Goal: Task Accomplishment & Management: Use online tool/utility

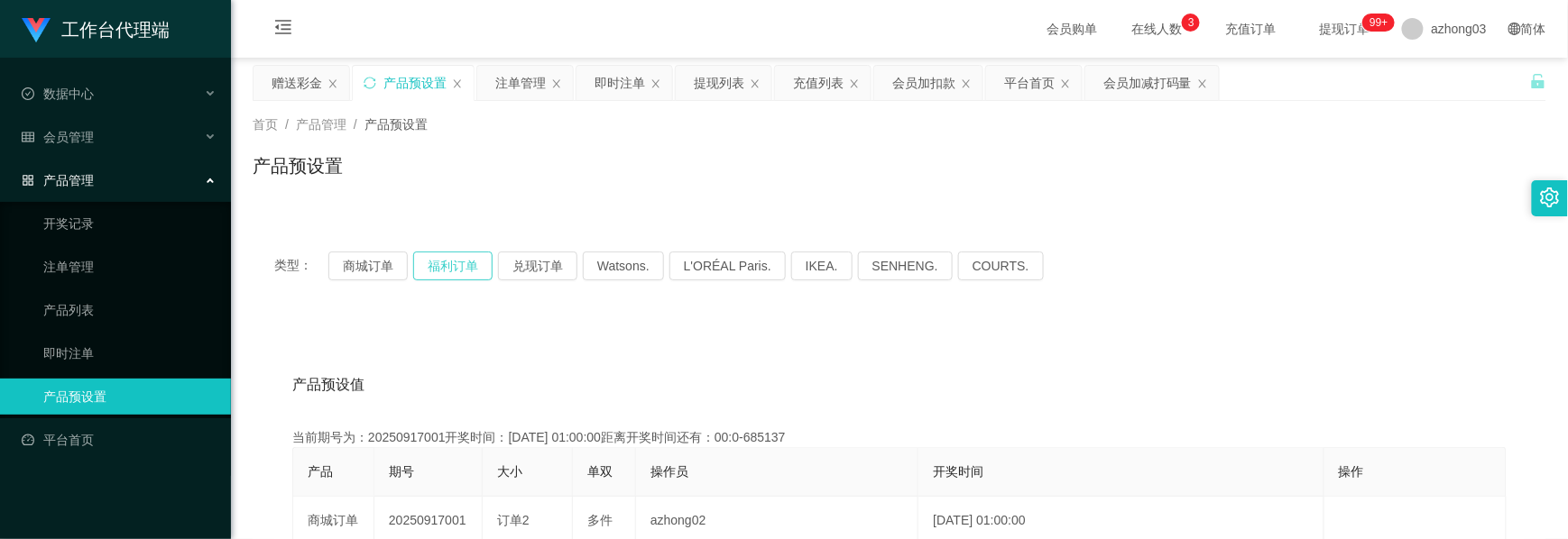
click at [463, 260] on button "福利订单" at bounding box center [453, 265] width 80 height 29
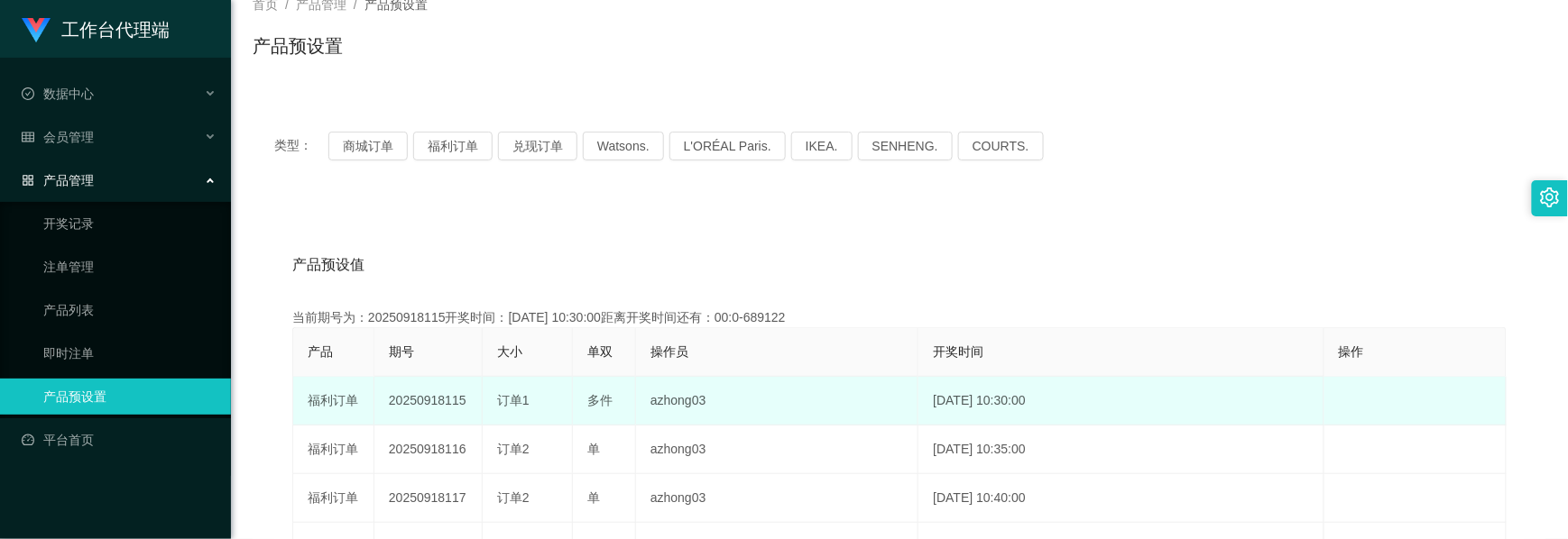
click at [437, 398] on td "20250918115" at bounding box center [429, 401] width 108 height 48
copy td "20250918115"
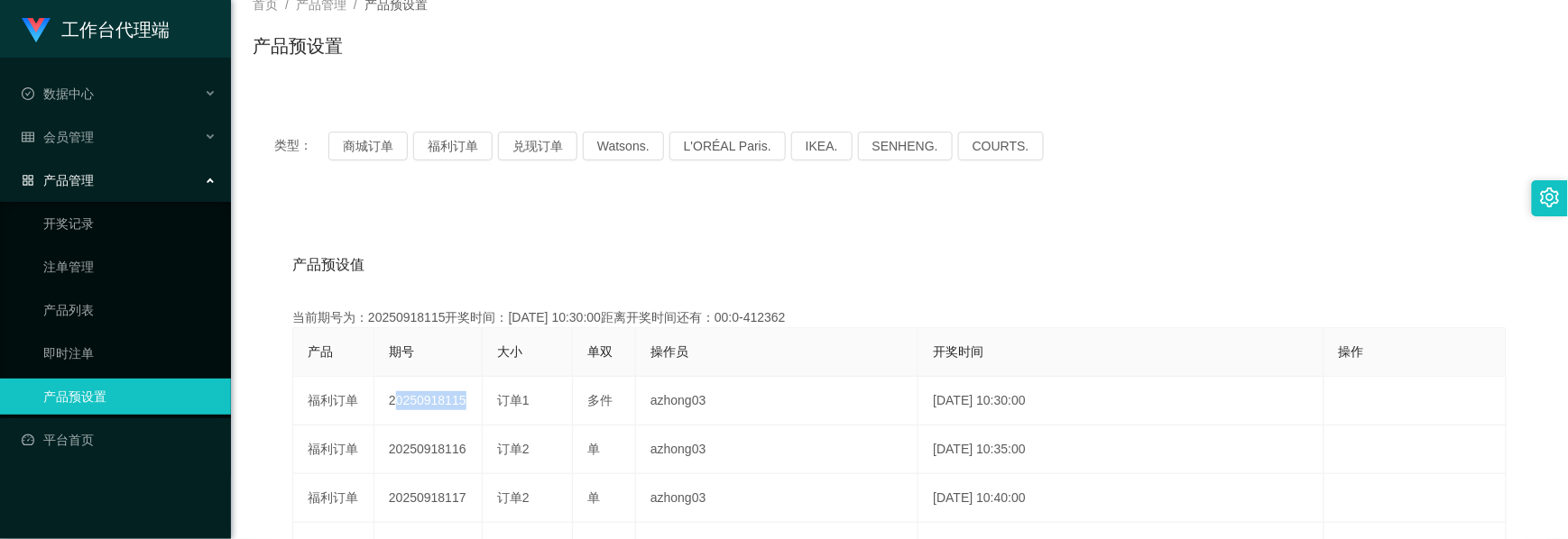
scroll to position [0, 0]
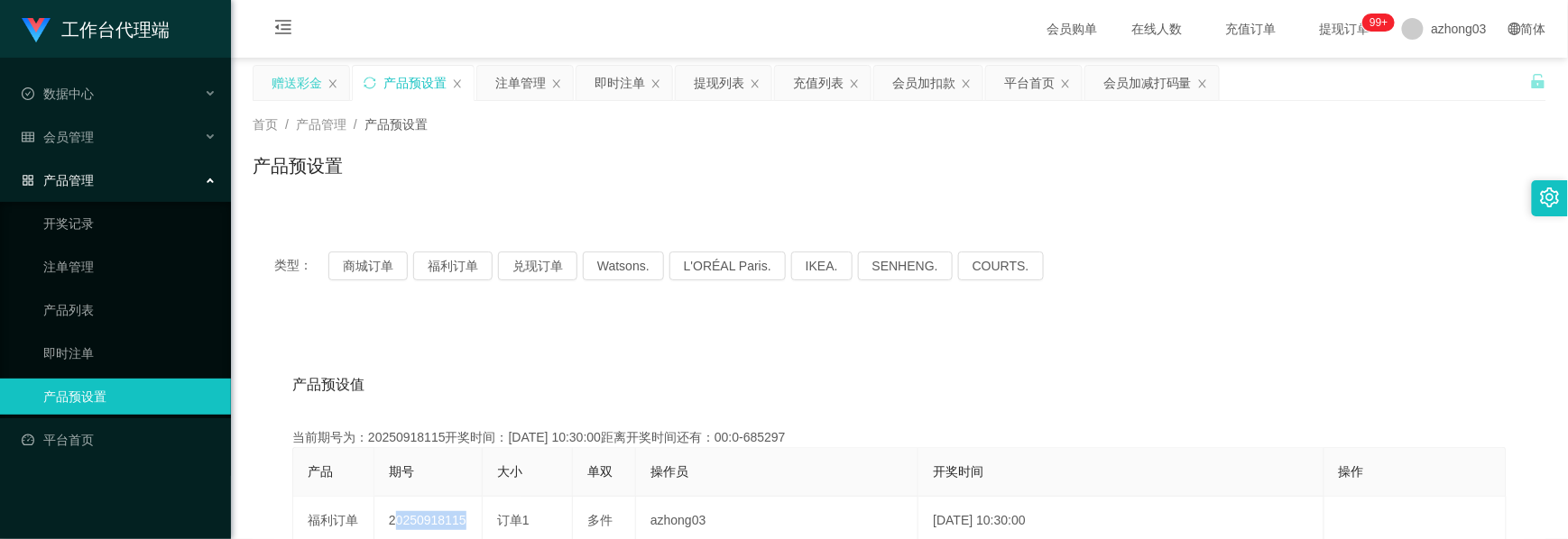
click at [305, 96] on div "赠送彩金" at bounding box center [296, 83] width 50 height 34
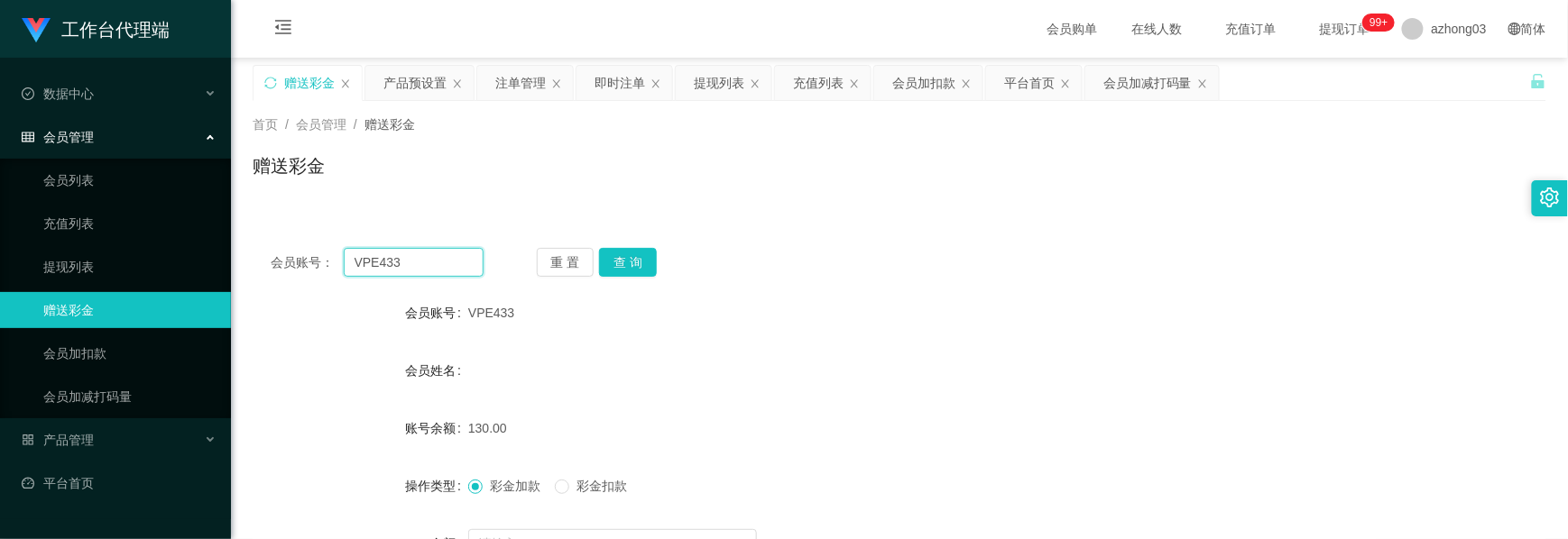
drag, startPoint x: 431, startPoint y: 257, endPoint x: 248, endPoint y: 233, distance: 184.6
click at [249, 236] on main "关闭左侧 关闭右侧 关闭其它 刷新页面 赠送彩金 产品预设置 注单管理 即时注单 提现列表 充值列表 会员加扣款 平台首页 会员加减打码量 首页 / 会员管理…" at bounding box center [899, 359] width 1337 height 601
paste input "8711"
type input "8711"
click at [624, 260] on button "查 询" at bounding box center [628, 262] width 58 height 29
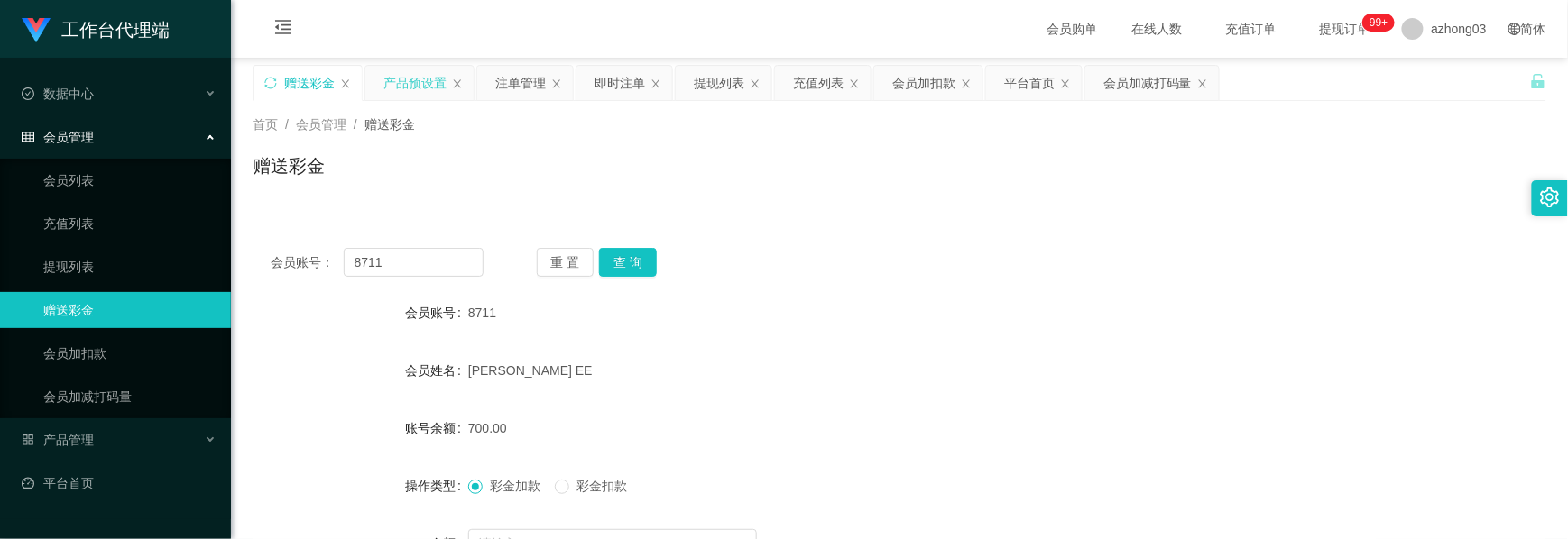
click at [416, 94] on div "产品预设置" at bounding box center [415, 83] width 63 height 34
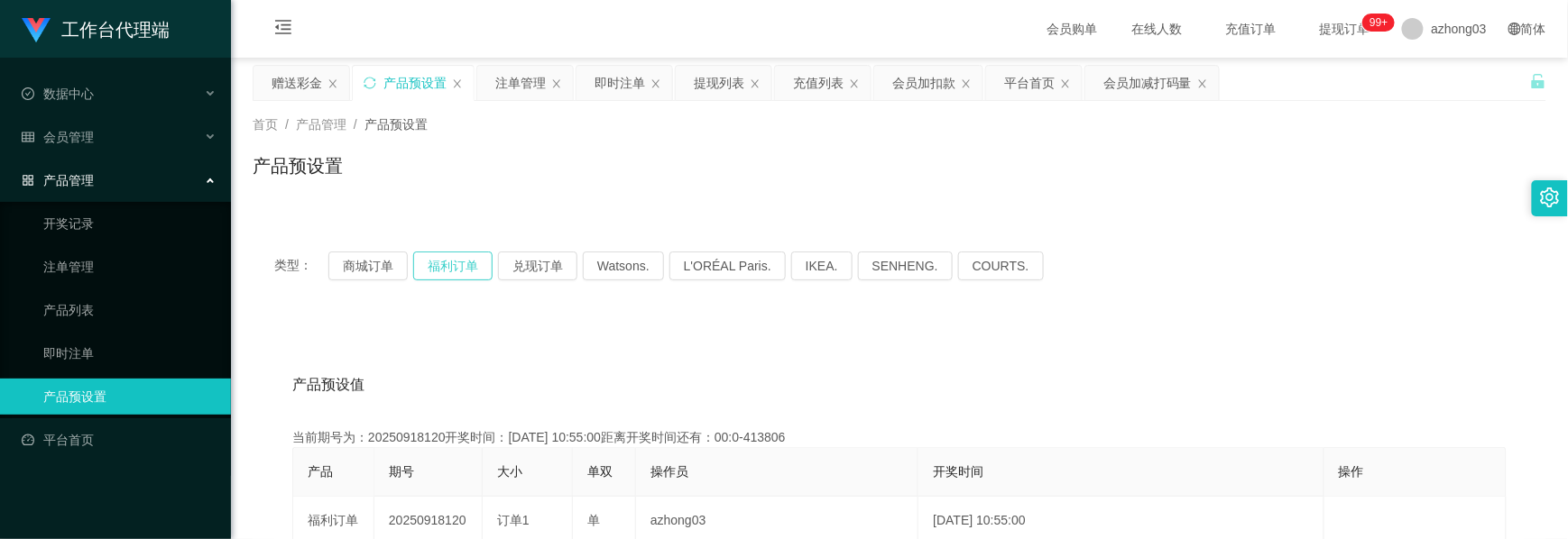
click at [467, 268] on button "福利订单" at bounding box center [453, 265] width 80 height 29
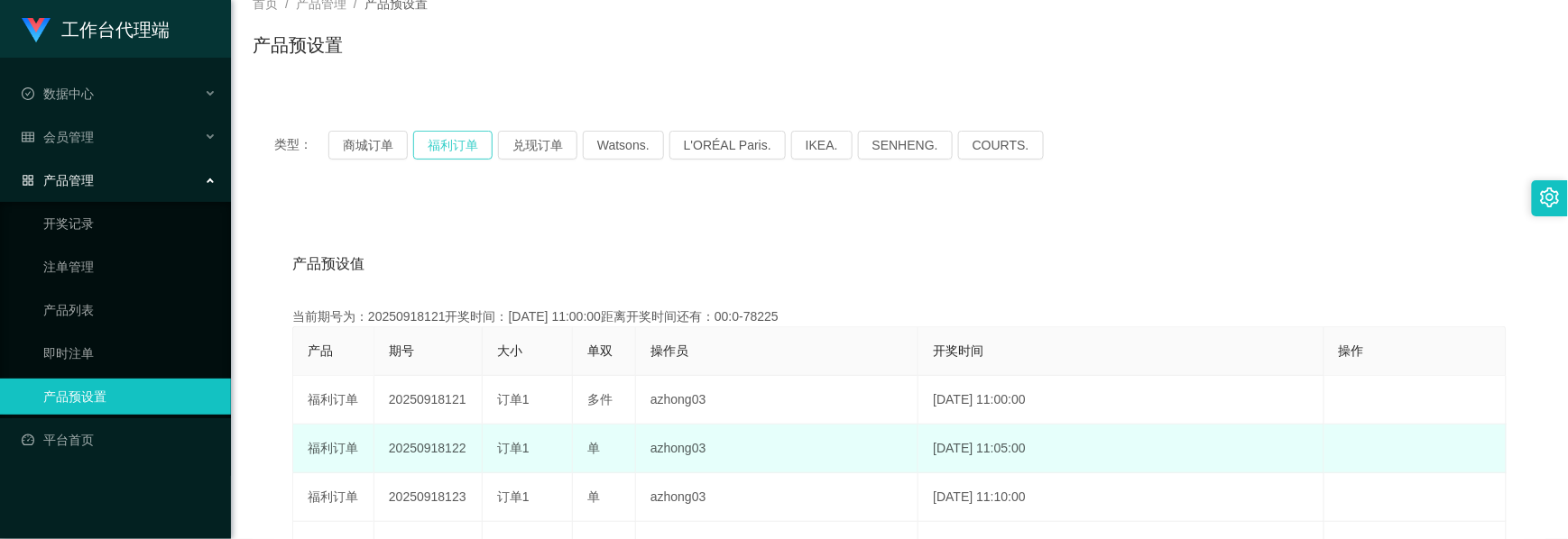
scroll to position [239, 0]
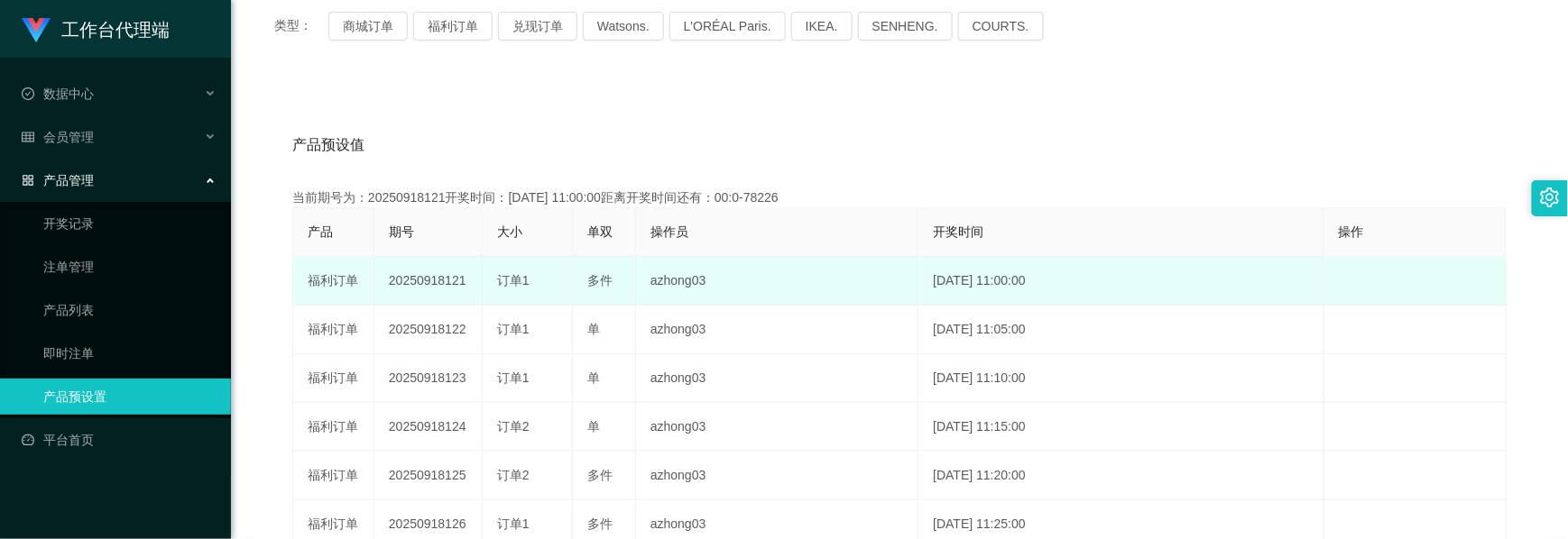
click at [433, 280] on td "20250918121" at bounding box center [429, 281] width 108 height 48
copy td "20250918121"
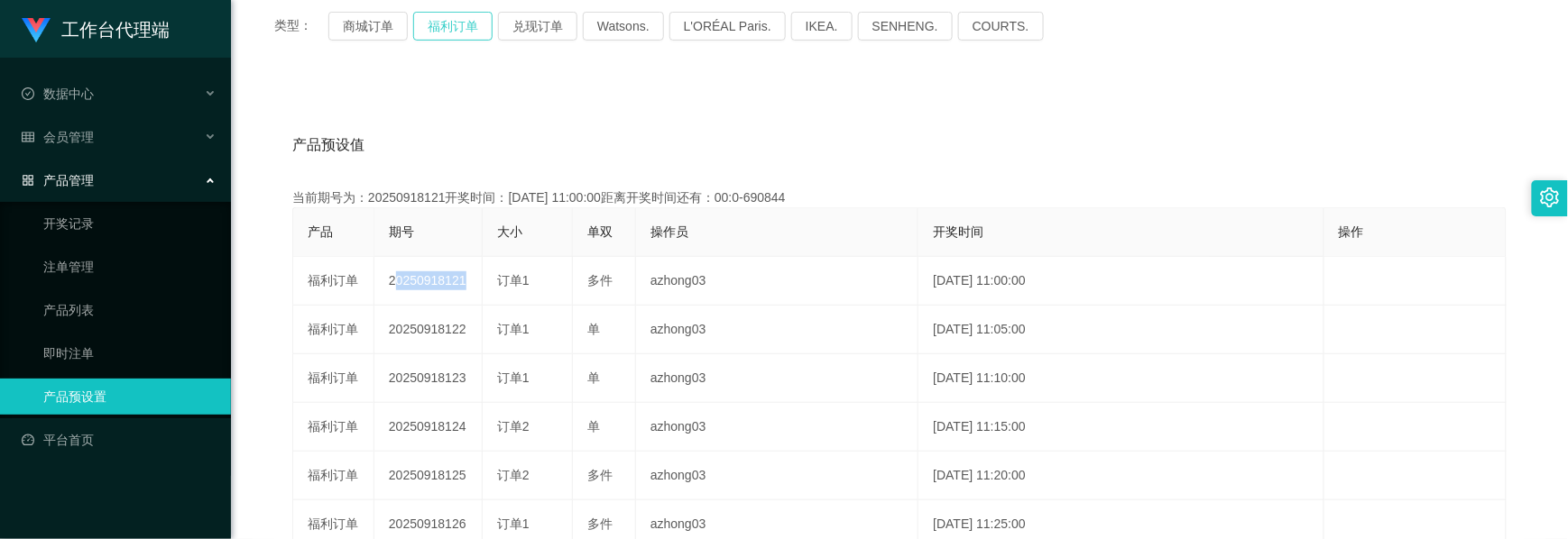
click at [452, 27] on button "福利订单" at bounding box center [453, 26] width 80 height 29
click at [455, 27] on button "福利订单" at bounding box center [453, 26] width 80 height 29
click at [453, 30] on button "福利订单" at bounding box center [453, 26] width 80 height 29
click at [450, 36] on button "福利订单" at bounding box center [453, 26] width 80 height 29
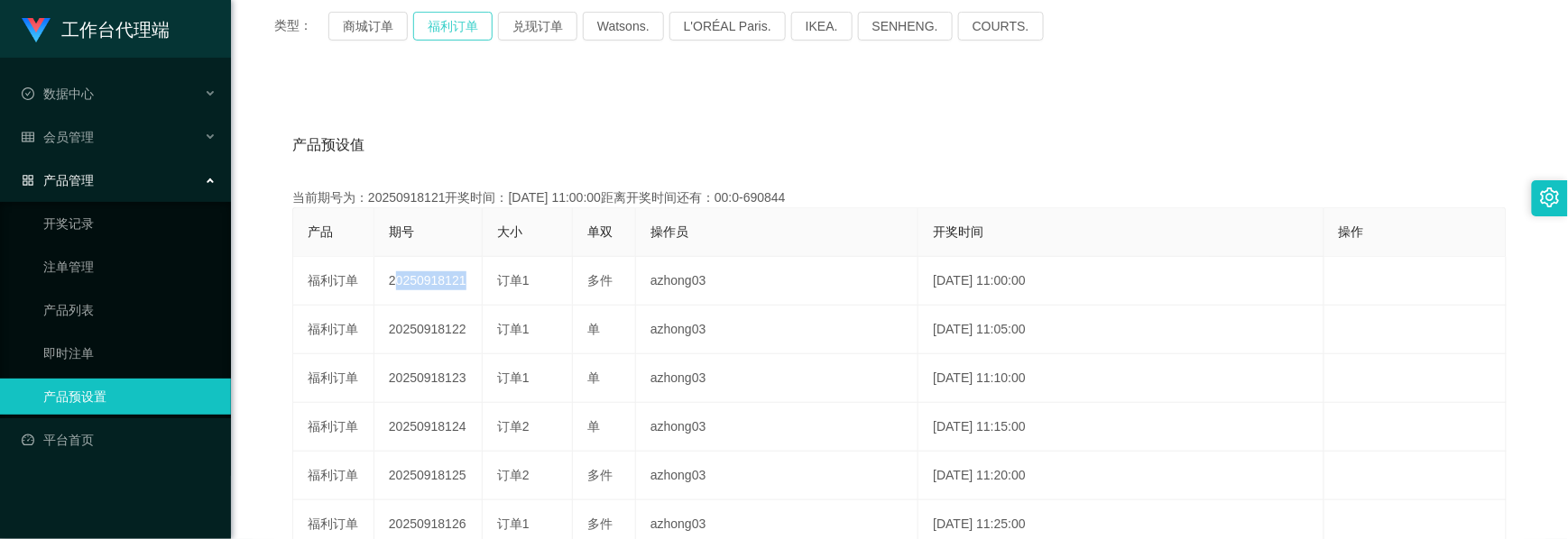
click at [450, 34] on button "福利订单" at bounding box center [453, 26] width 80 height 29
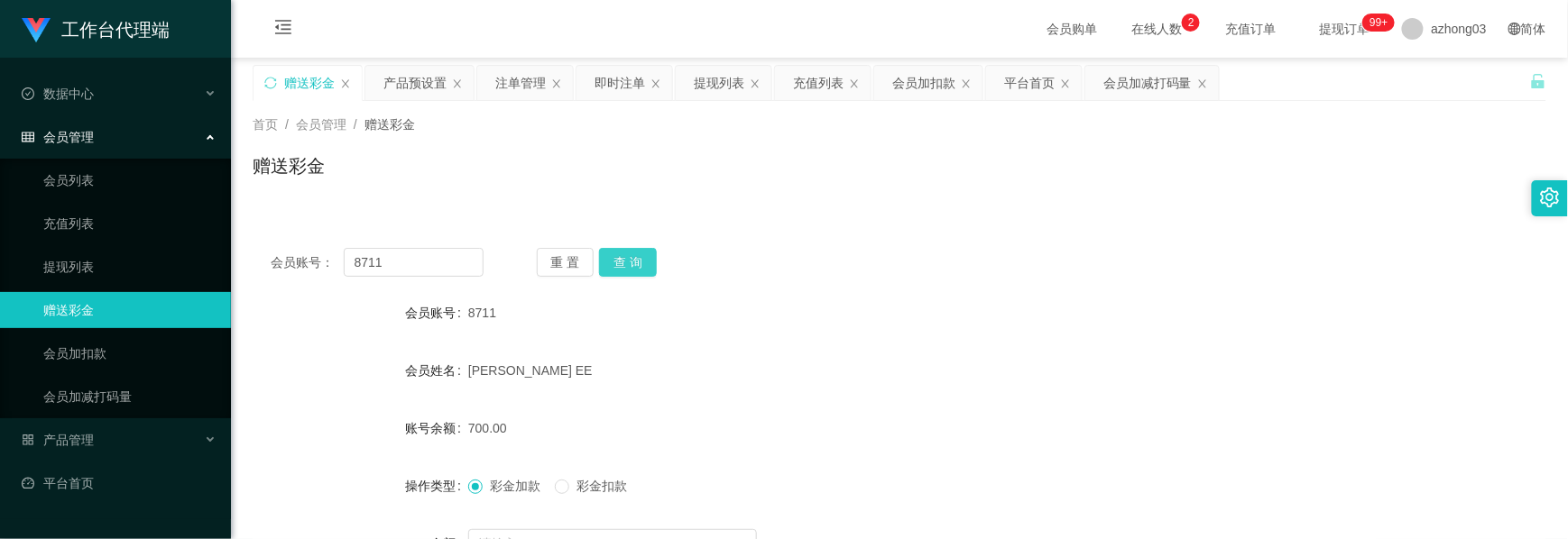
click at [630, 269] on button "查 询" at bounding box center [628, 262] width 58 height 29
click at [430, 88] on div "产品预设置" at bounding box center [415, 83] width 63 height 34
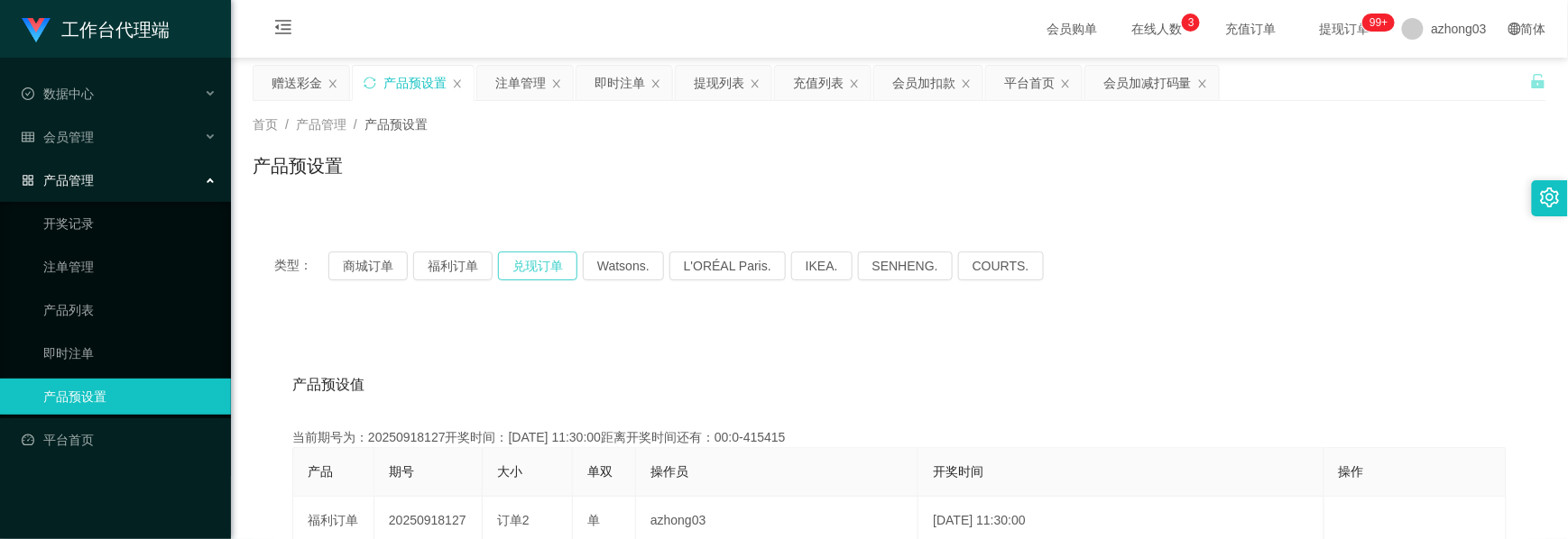
click at [539, 260] on button "兑现订单" at bounding box center [537, 265] width 80 height 29
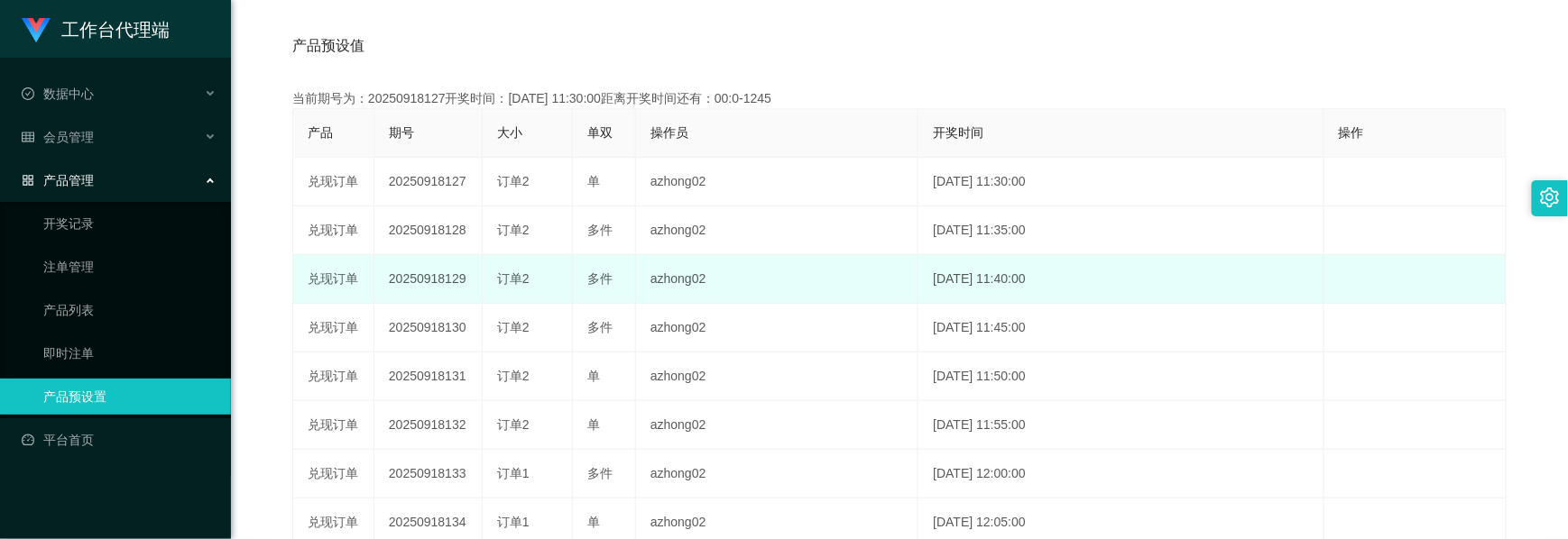
scroll to position [361, 0]
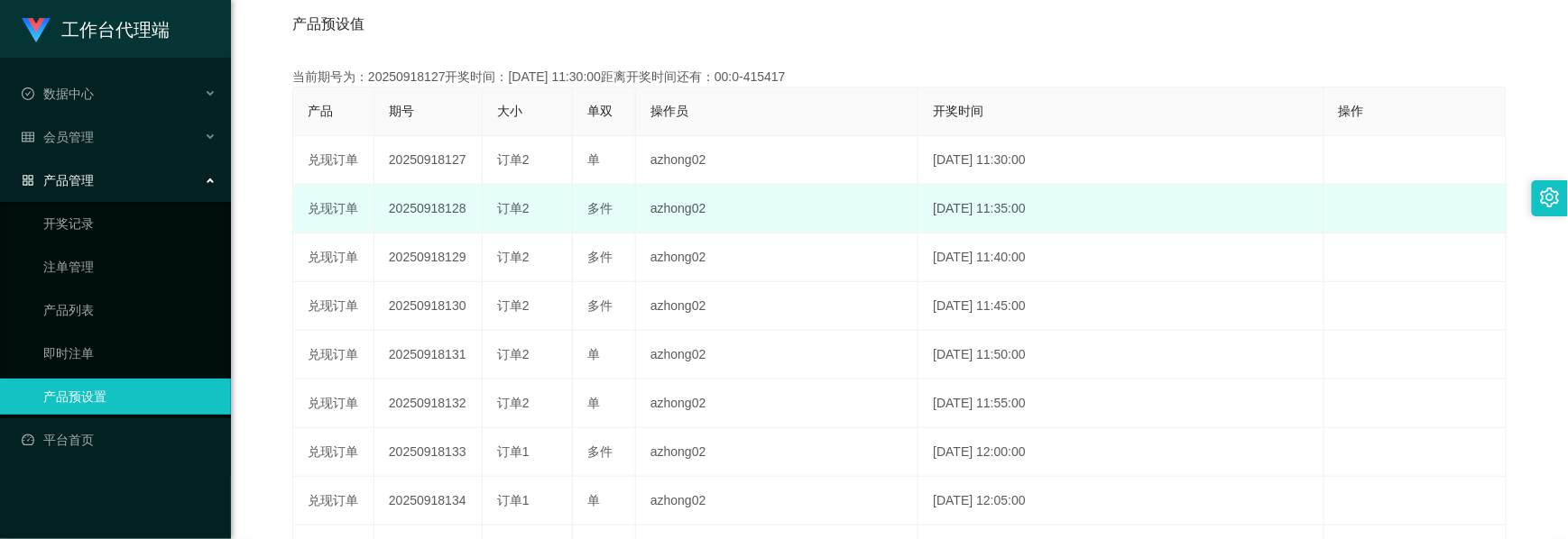
click at [441, 211] on td "20250918128" at bounding box center [429, 209] width 108 height 48
copy td "20250918128"
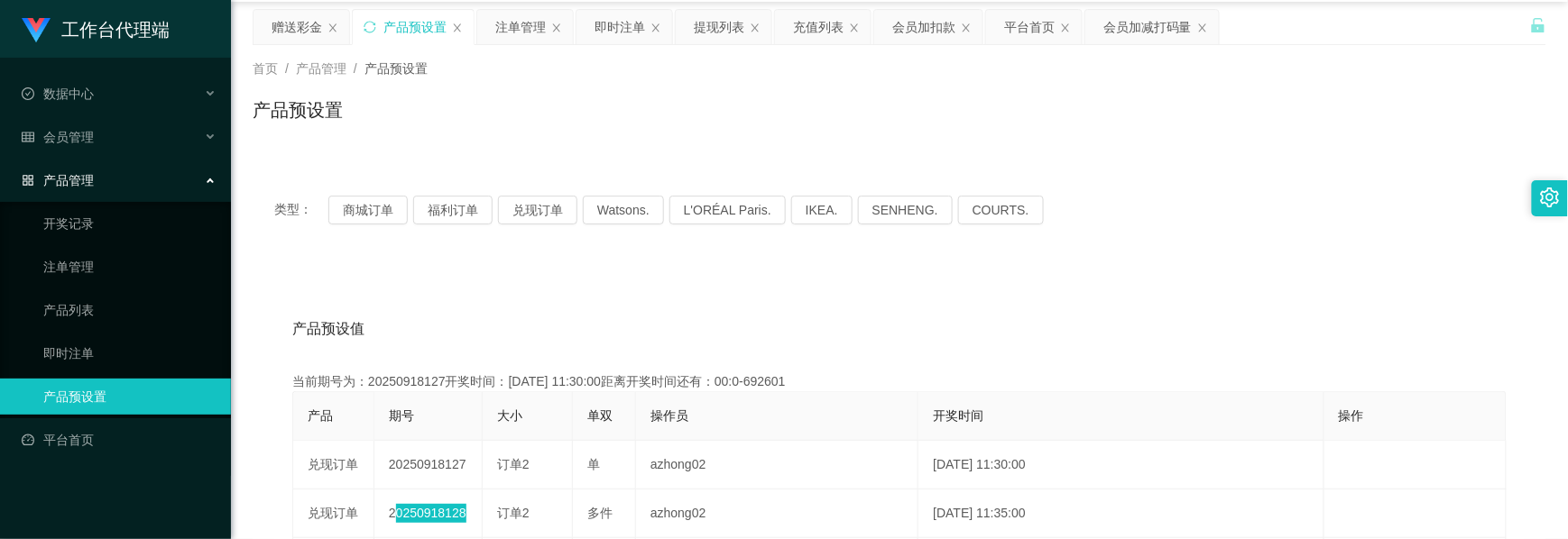
scroll to position [0, 0]
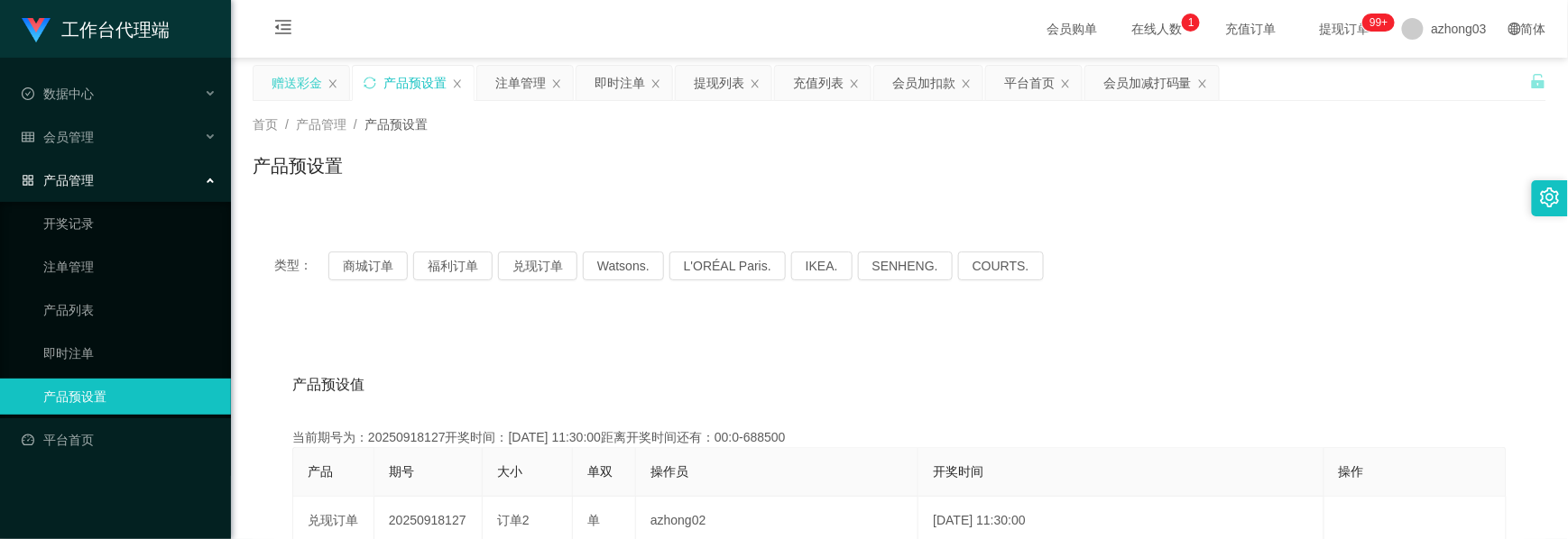
click at [302, 91] on div "赠送彩金" at bounding box center [296, 83] width 50 height 34
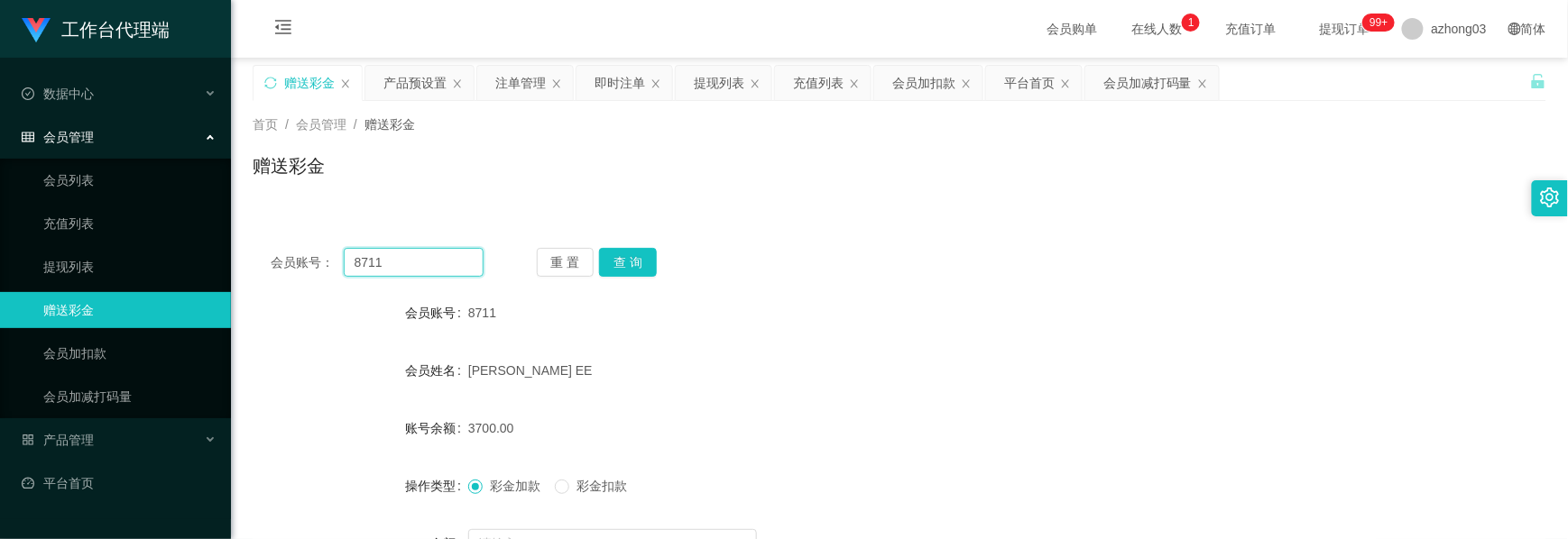
drag, startPoint x: 402, startPoint y: 257, endPoint x: 319, endPoint y: 263, distance: 83.2
click at [319, 263] on div "会员账号： 8711" at bounding box center [378, 262] width 213 height 29
click at [614, 84] on div "即时注单" at bounding box center [619, 83] width 50 height 34
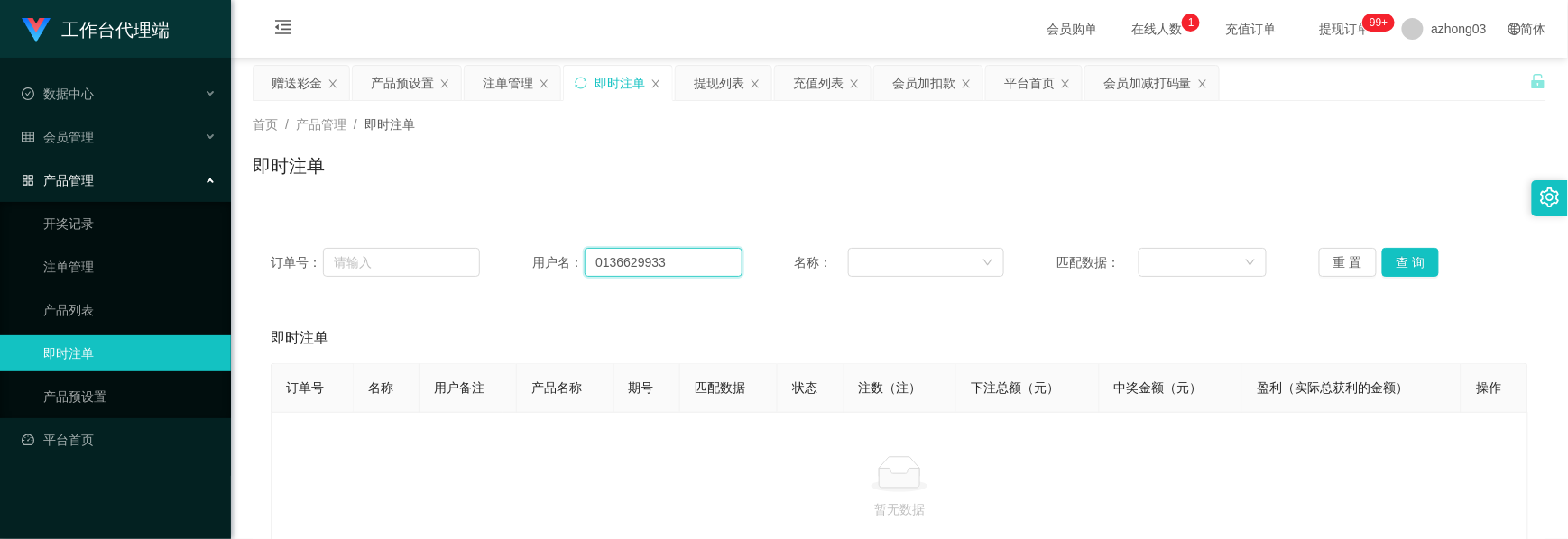
drag, startPoint x: 658, startPoint y: 267, endPoint x: 488, endPoint y: 278, distance: 170.4
click at [489, 278] on div "订单号： 用户名： 0136629933 名称： 匹配数据： 重 置 查 询" at bounding box center [899, 262] width 1294 height 65
click at [668, 253] on input "0136629933" at bounding box center [664, 262] width 158 height 29
click at [677, 263] on input "0136629933" at bounding box center [664, 262] width 158 height 29
click at [505, 80] on div "注单管理" at bounding box center [508, 83] width 50 height 34
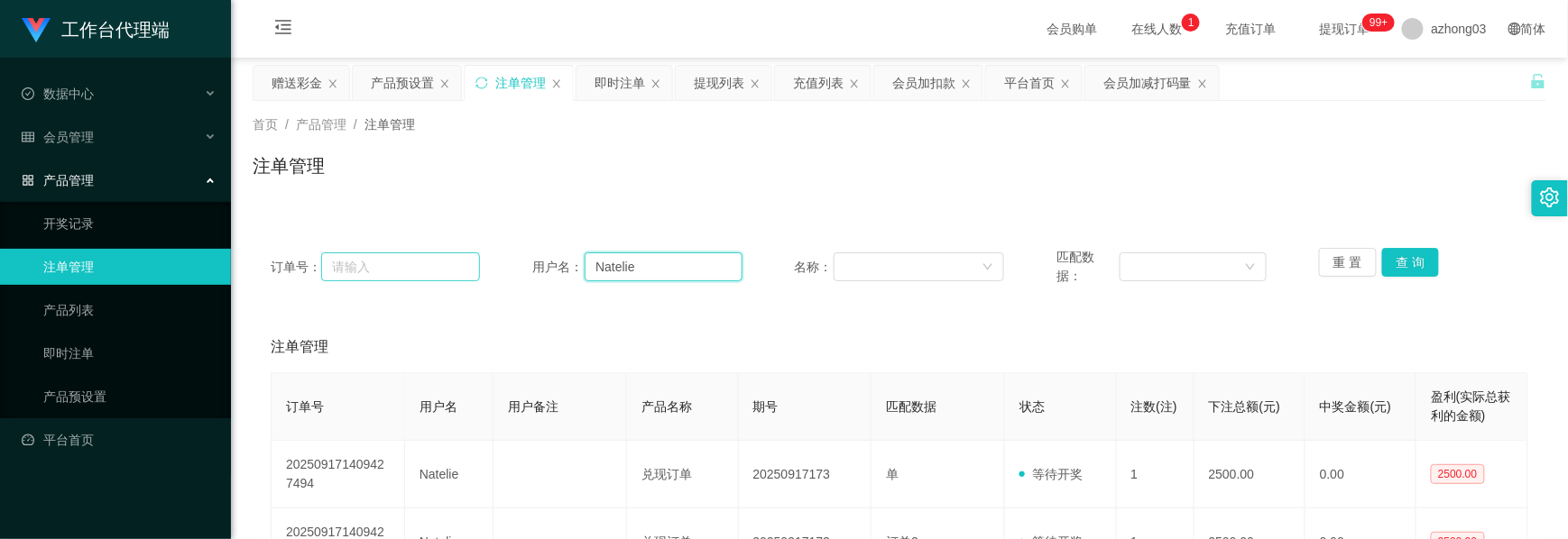
drag, startPoint x: 630, startPoint y: 264, endPoint x: 452, endPoint y: 271, distance: 178.1
click at [457, 271] on div "订单号： 用户名： [PERSON_NAME] 名称： 匹配数据： 重 置 查 询" at bounding box center [900, 267] width 1258 height 37
paste input "8711"
type input "8711"
click at [1402, 256] on button "查 询" at bounding box center [1411, 262] width 58 height 29
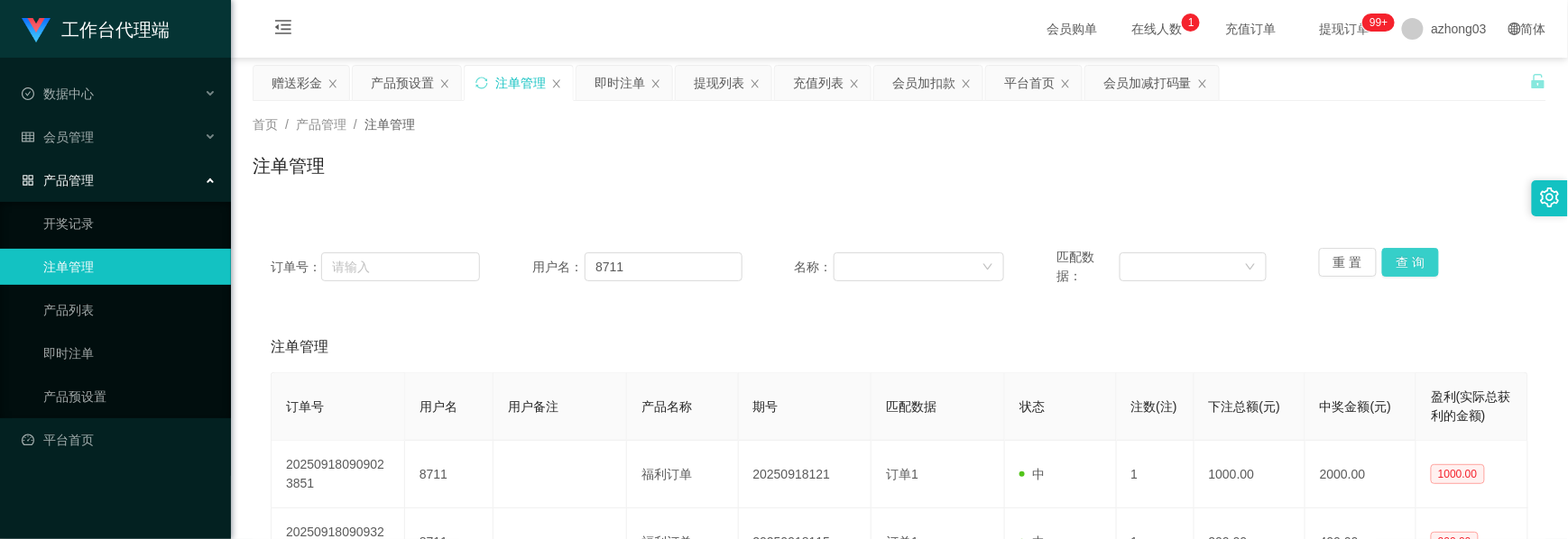
click at [1406, 263] on button "查 询" at bounding box center [1411, 262] width 58 height 29
click at [1406, 263] on div "重 置 查 询" at bounding box center [1424, 267] width 209 height 37
click at [1406, 263] on button "查 询" at bounding box center [1411, 262] width 58 height 29
click at [1406, 263] on div "重 置 查 询" at bounding box center [1424, 267] width 209 height 37
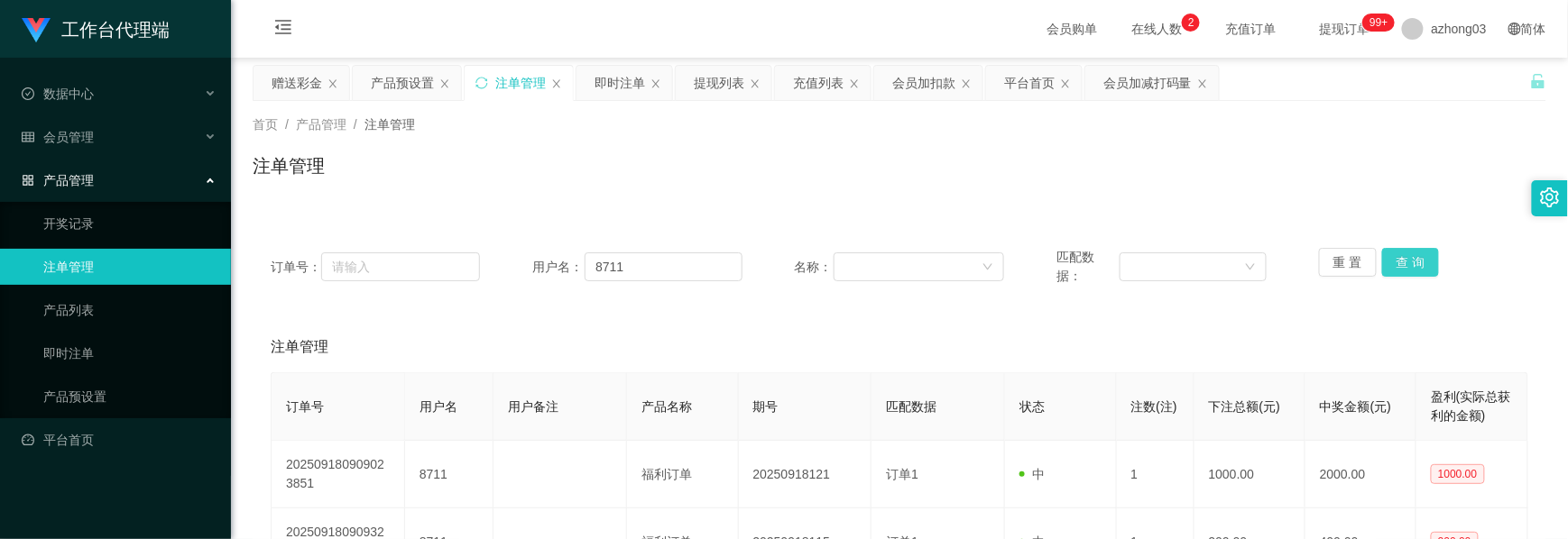
click at [1406, 263] on button "查 询" at bounding box center [1411, 262] width 58 height 29
click at [1390, 276] on button "查 询" at bounding box center [1411, 262] width 58 height 29
click at [280, 84] on div "赠送彩金" at bounding box center [296, 83] width 50 height 34
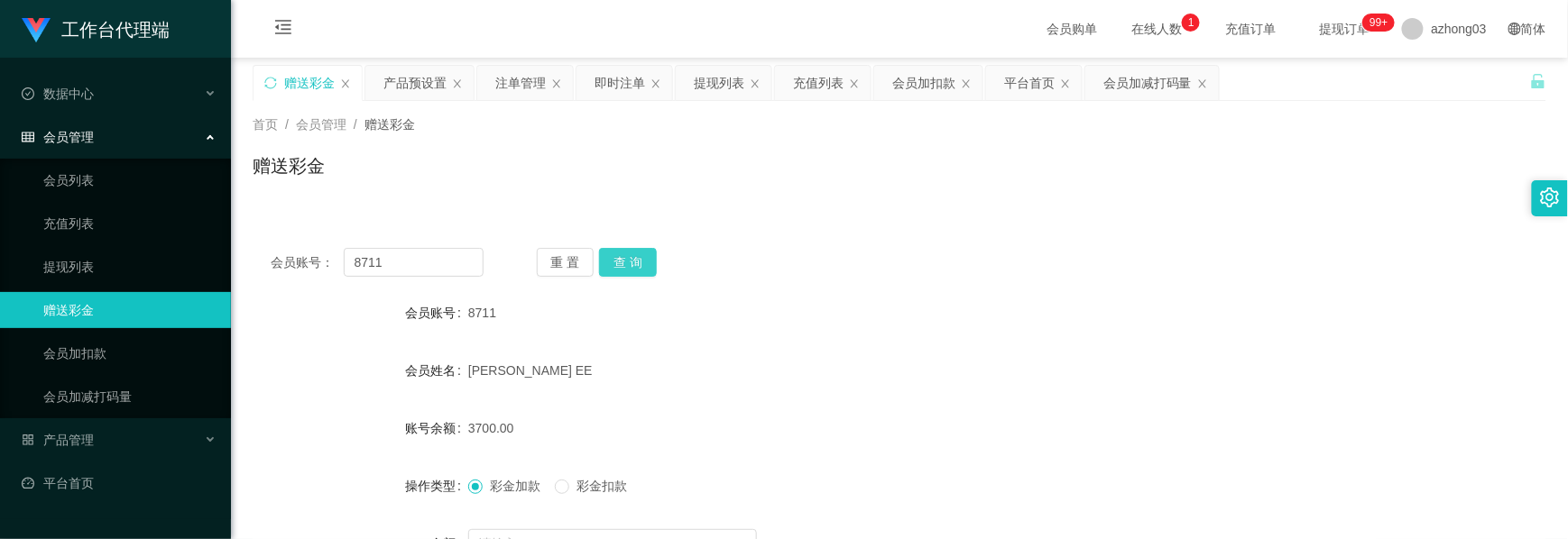
click at [608, 271] on button "查 询" at bounding box center [628, 262] width 58 height 29
click at [629, 265] on button "查 询" at bounding box center [628, 262] width 58 height 29
click at [629, 264] on button "查 询" at bounding box center [628, 262] width 58 height 29
click at [632, 260] on button "查 询" at bounding box center [628, 262] width 58 height 29
click at [632, 260] on button "查 询" at bounding box center [638, 262] width 78 height 29
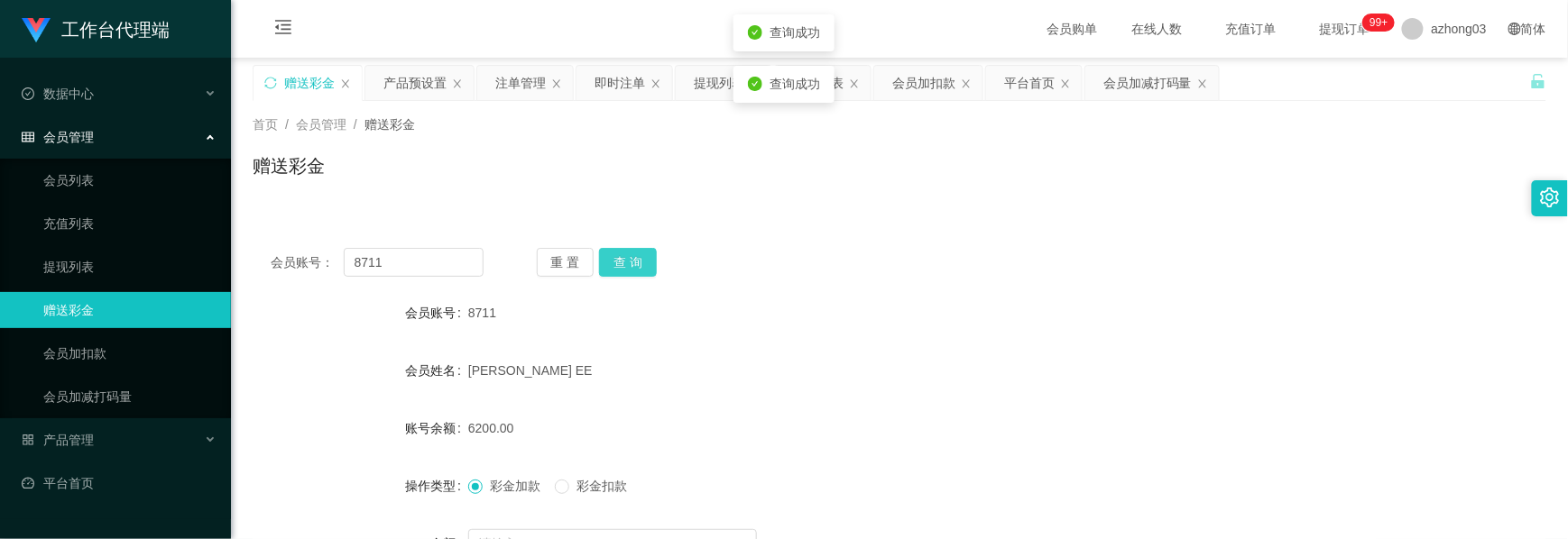
click at [632, 260] on button "查 询" at bounding box center [628, 262] width 58 height 29
click at [632, 260] on div "重 置 查 询" at bounding box center [643, 262] width 213 height 29
